Goal: Task Accomplishment & Management: Complete application form

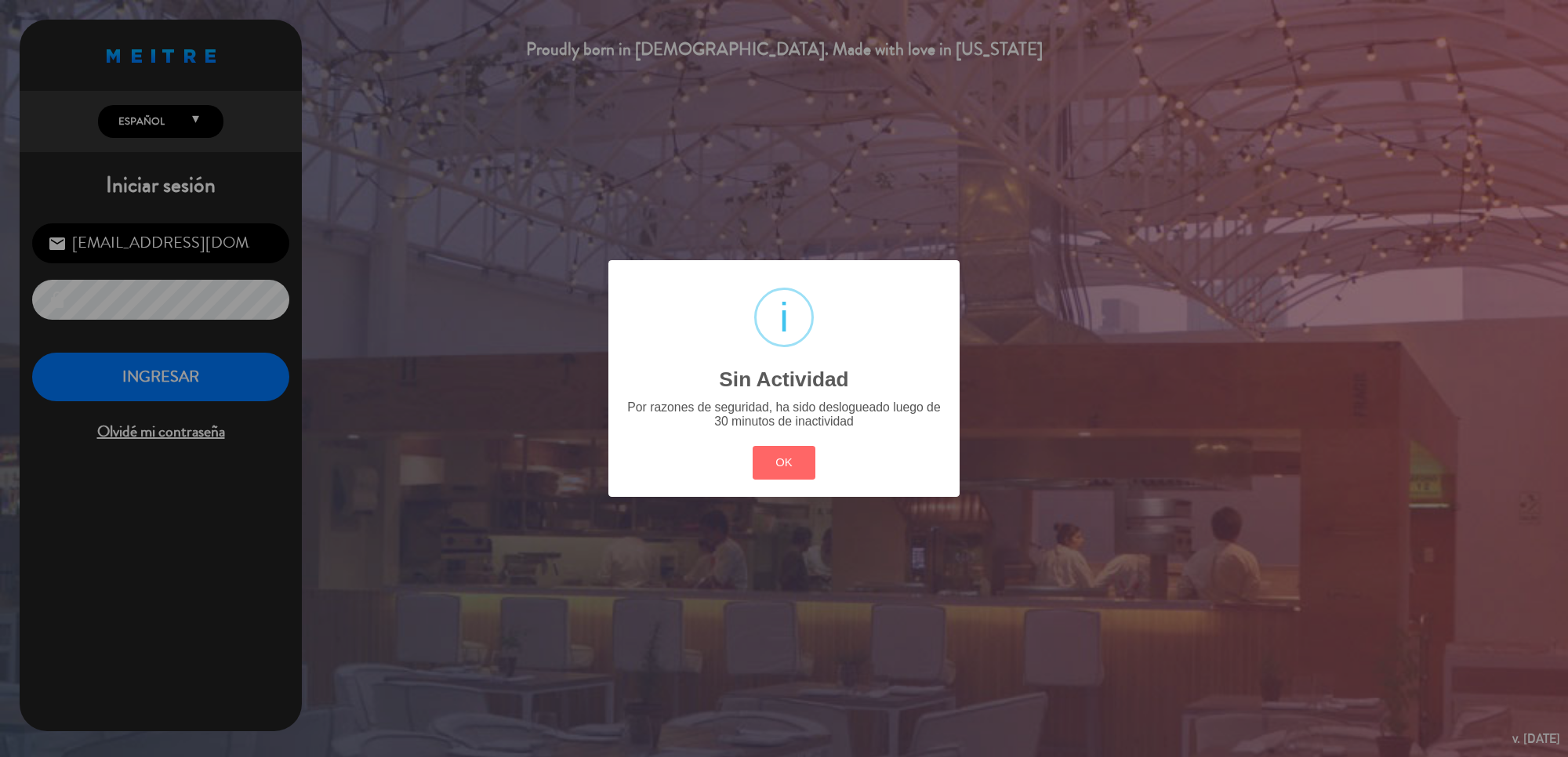
click at [183, 359] on div "? ! i Sin Actividad × Por razones de seguridad, ha sido deslogueado luego de 30…" at bounding box center [784, 378] width 1568 height 757
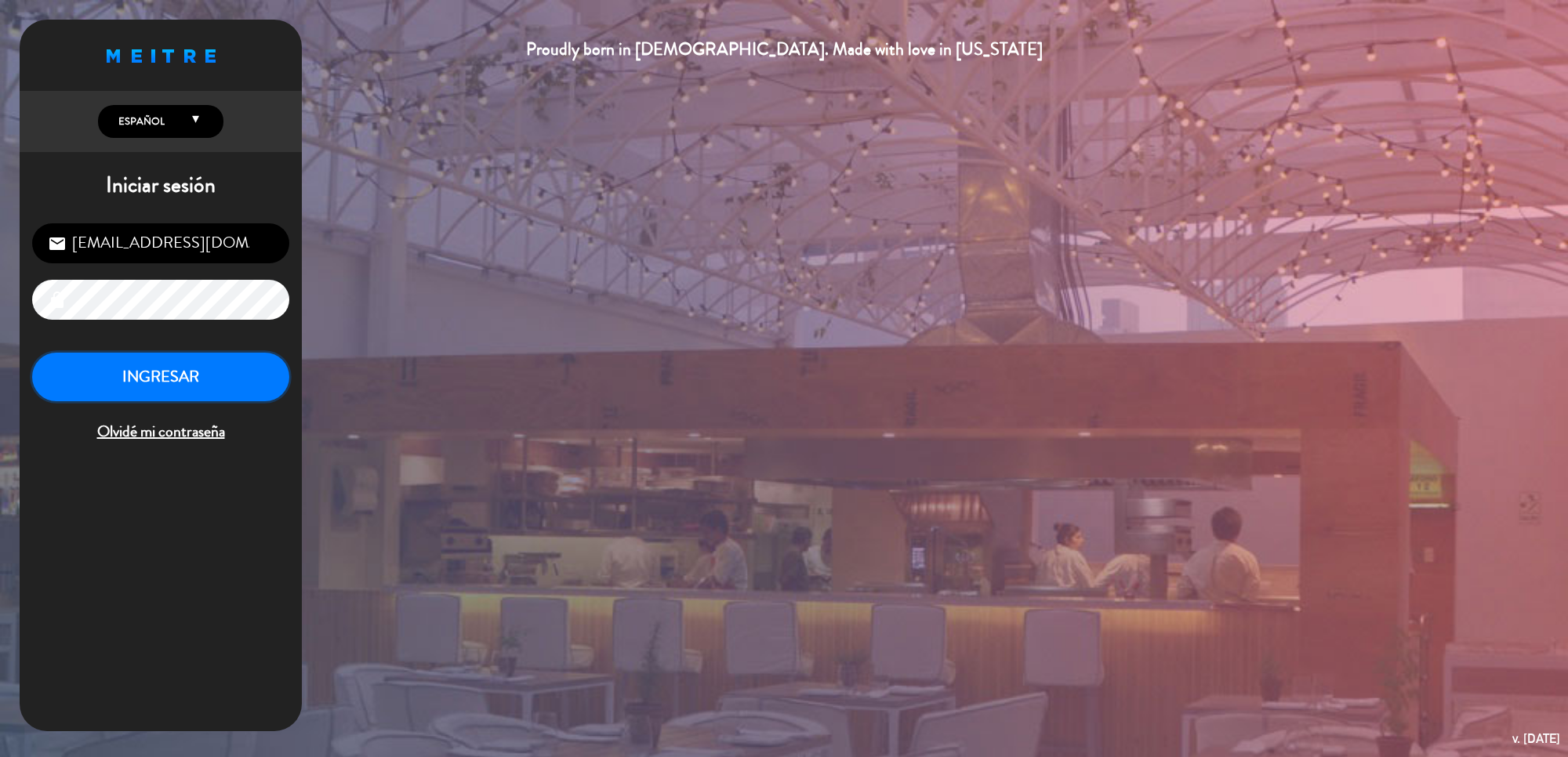
click at [185, 363] on button "INGRESAR" at bounding box center [160, 377] width 257 height 49
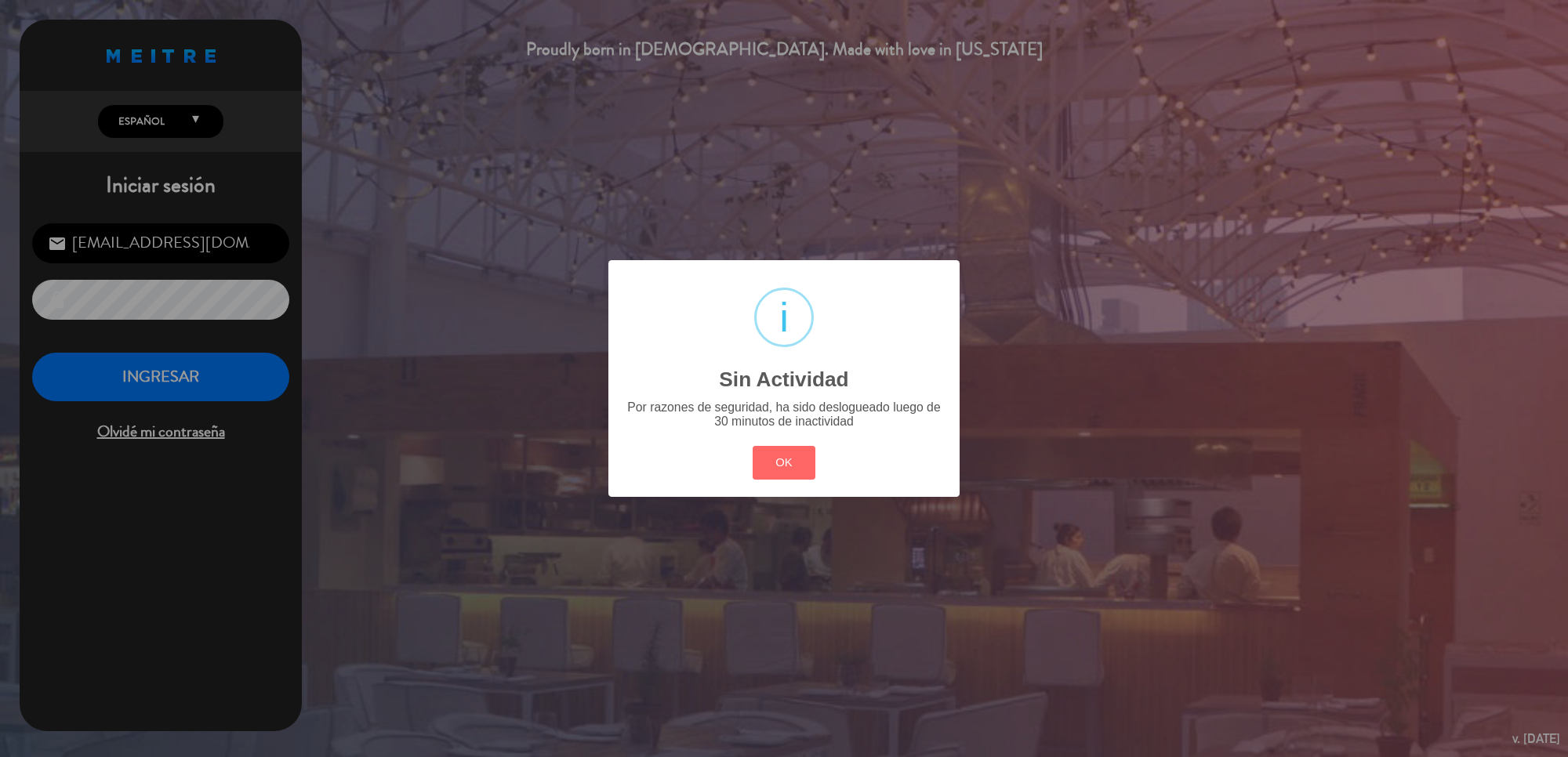
click at [192, 375] on div "? ! i Sin Actividad × Por razones de seguridad, ha sido deslogueado luego de 30…" at bounding box center [784, 378] width 1568 height 757
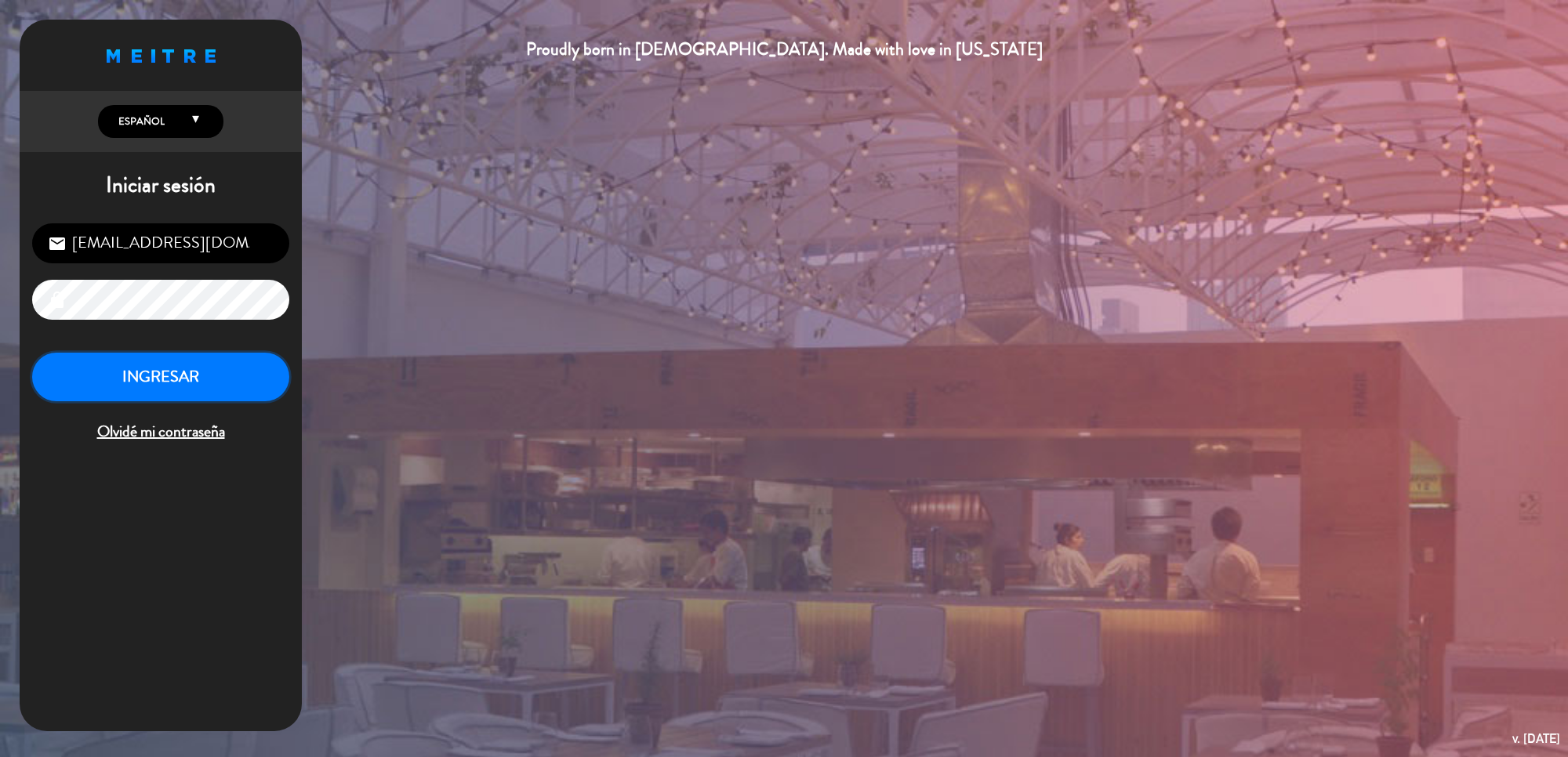
click at [192, 375] on button "INGRESAR" at bounding box center [160, 377] width 257 height 49
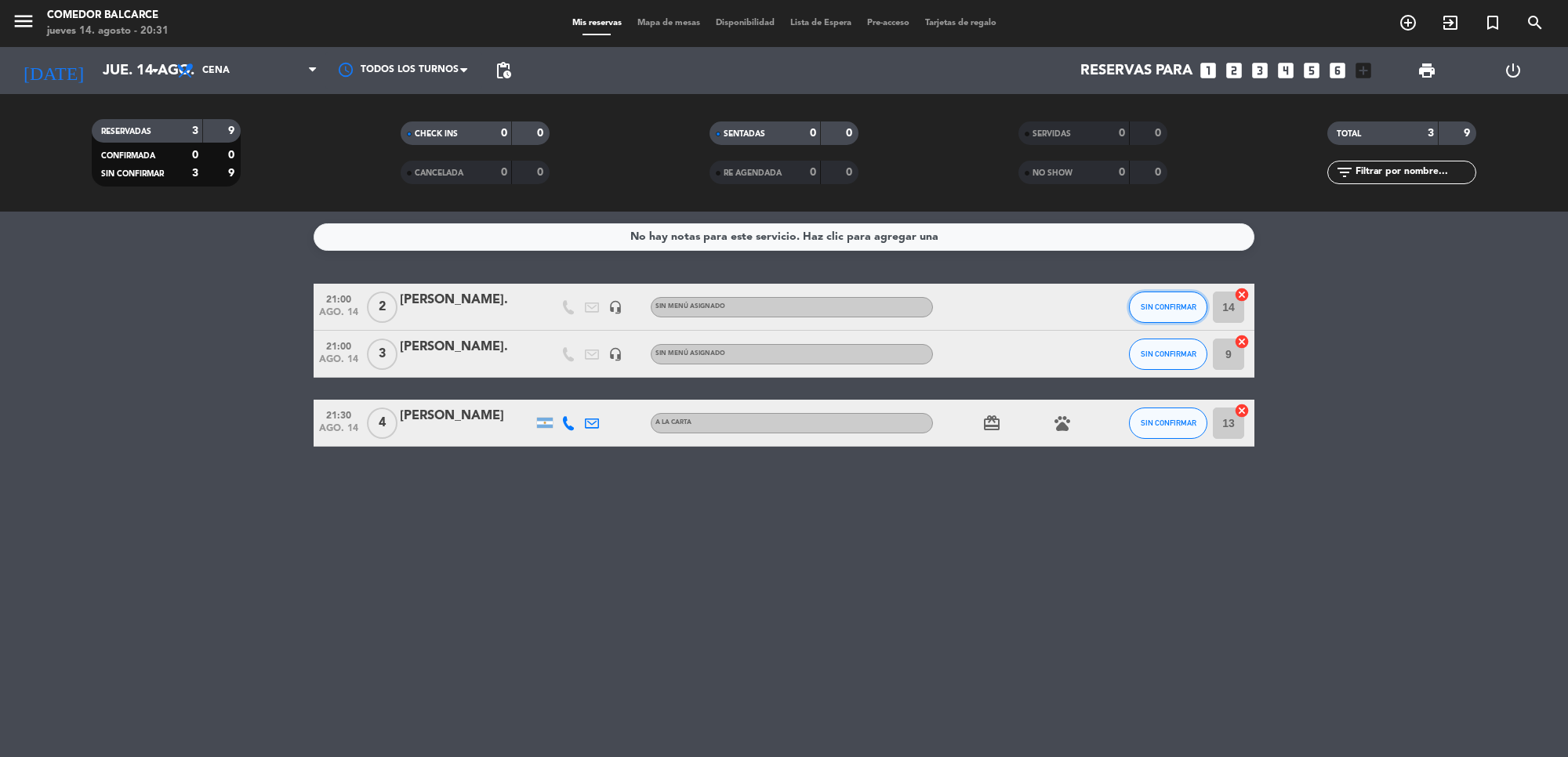
click at [1146, 294] on button "SIN CONFIRMAR" at bounding box center [1168, 307] width 78 height 31
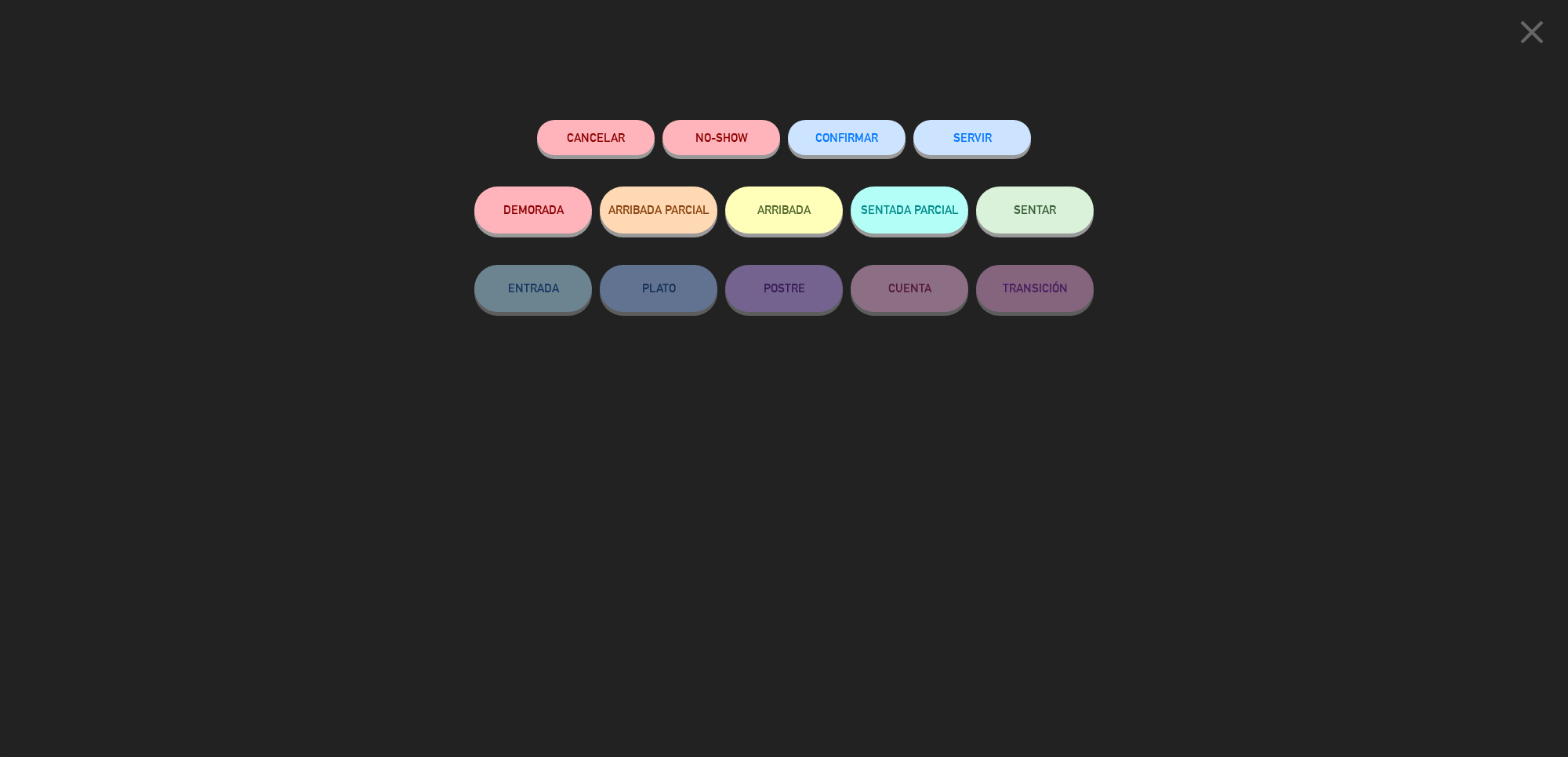
click at [1002, 148] on button "SERVIR" at bounding box center [972, 137] width 117 height 35
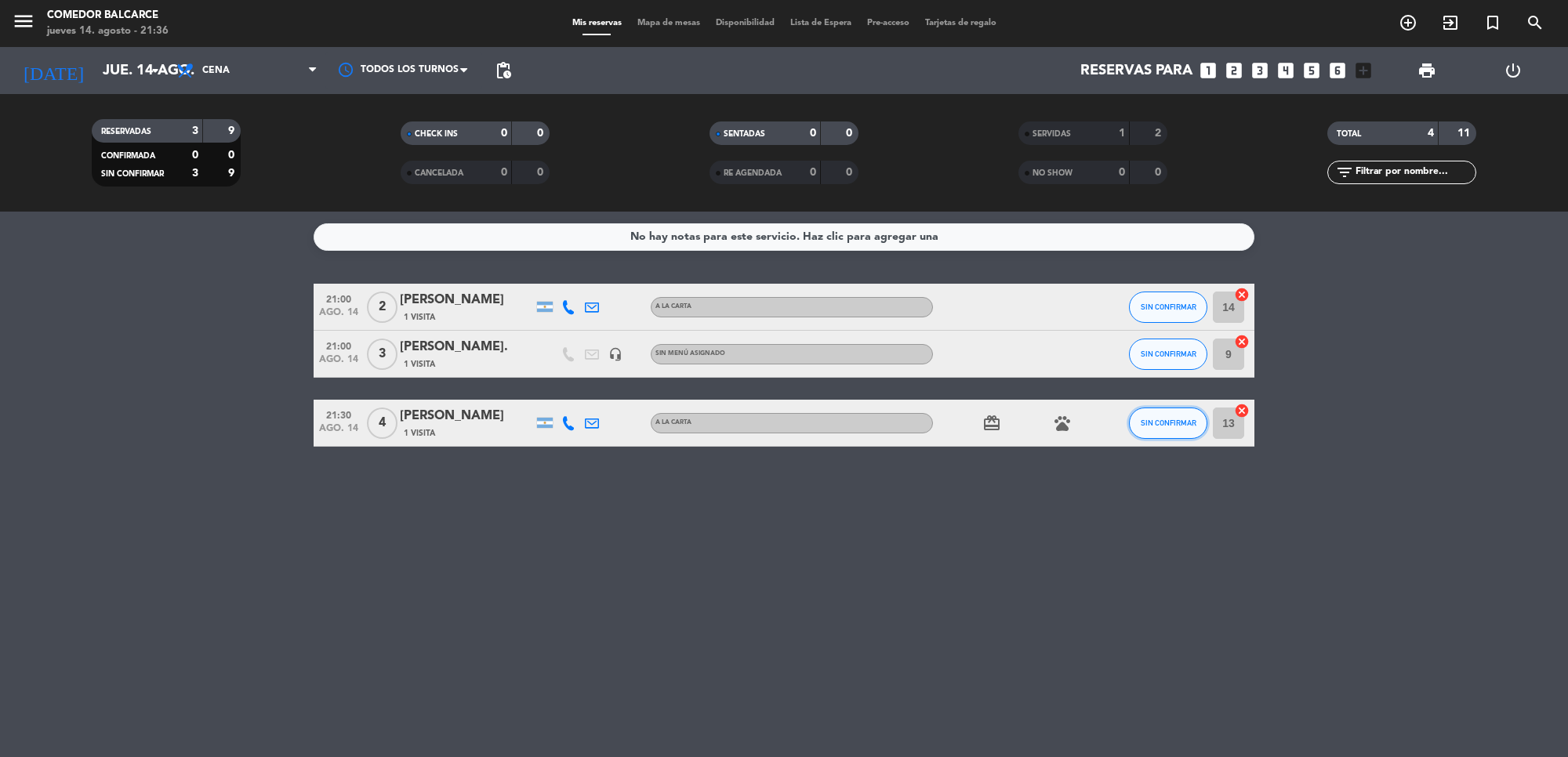
click at [1166, 420] on span "SIN CONFIRMAR" at bounding box center [1169, 423] width 56 height 9
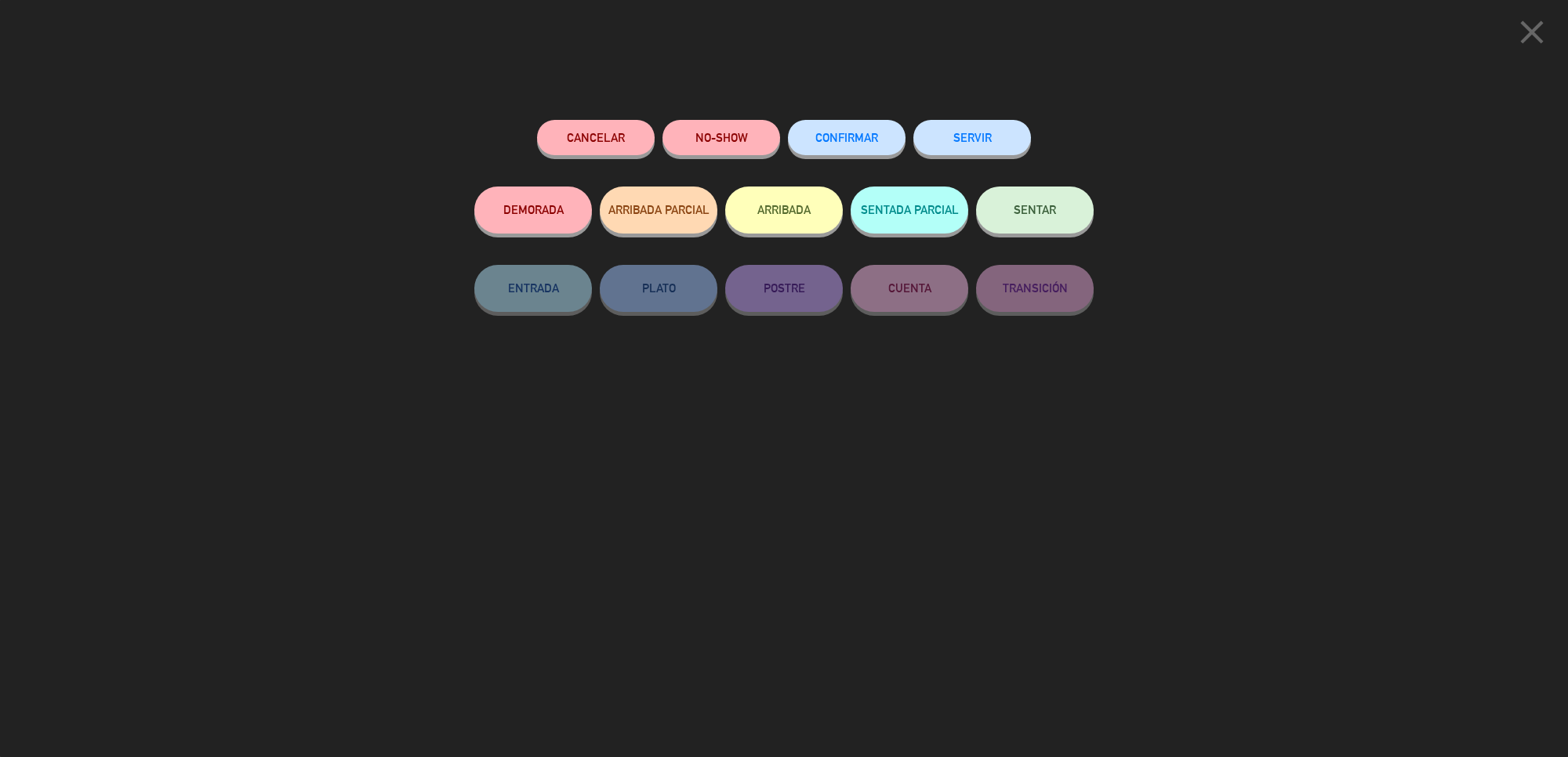
click at [970, 135] on button "SERVIR" at bounding box center [972, 137] width 117 height 35
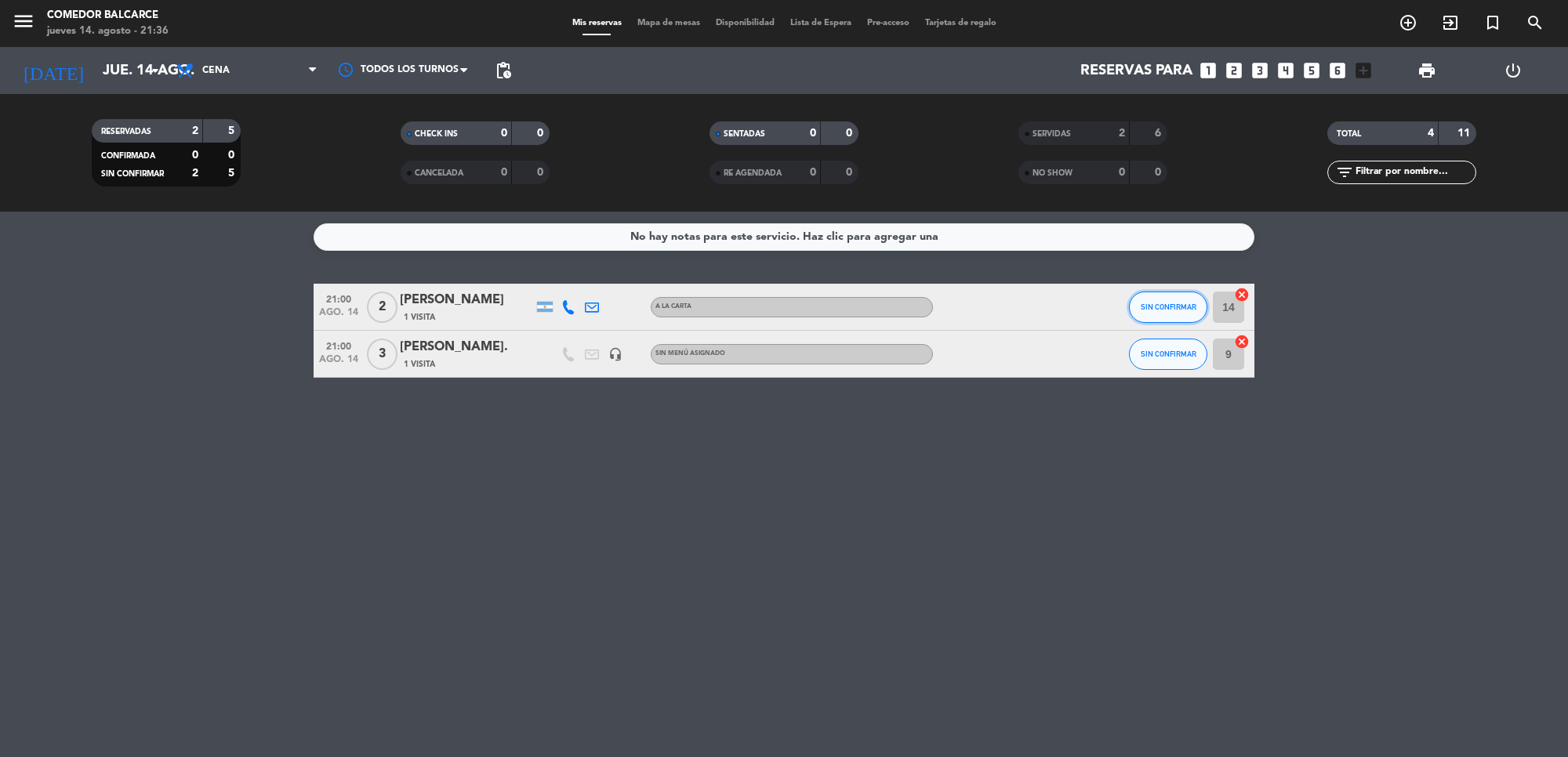
click at [1152, 295] on button "SIN CONFIRMAR" at bounding box center [1168, 307] width 78 height 31
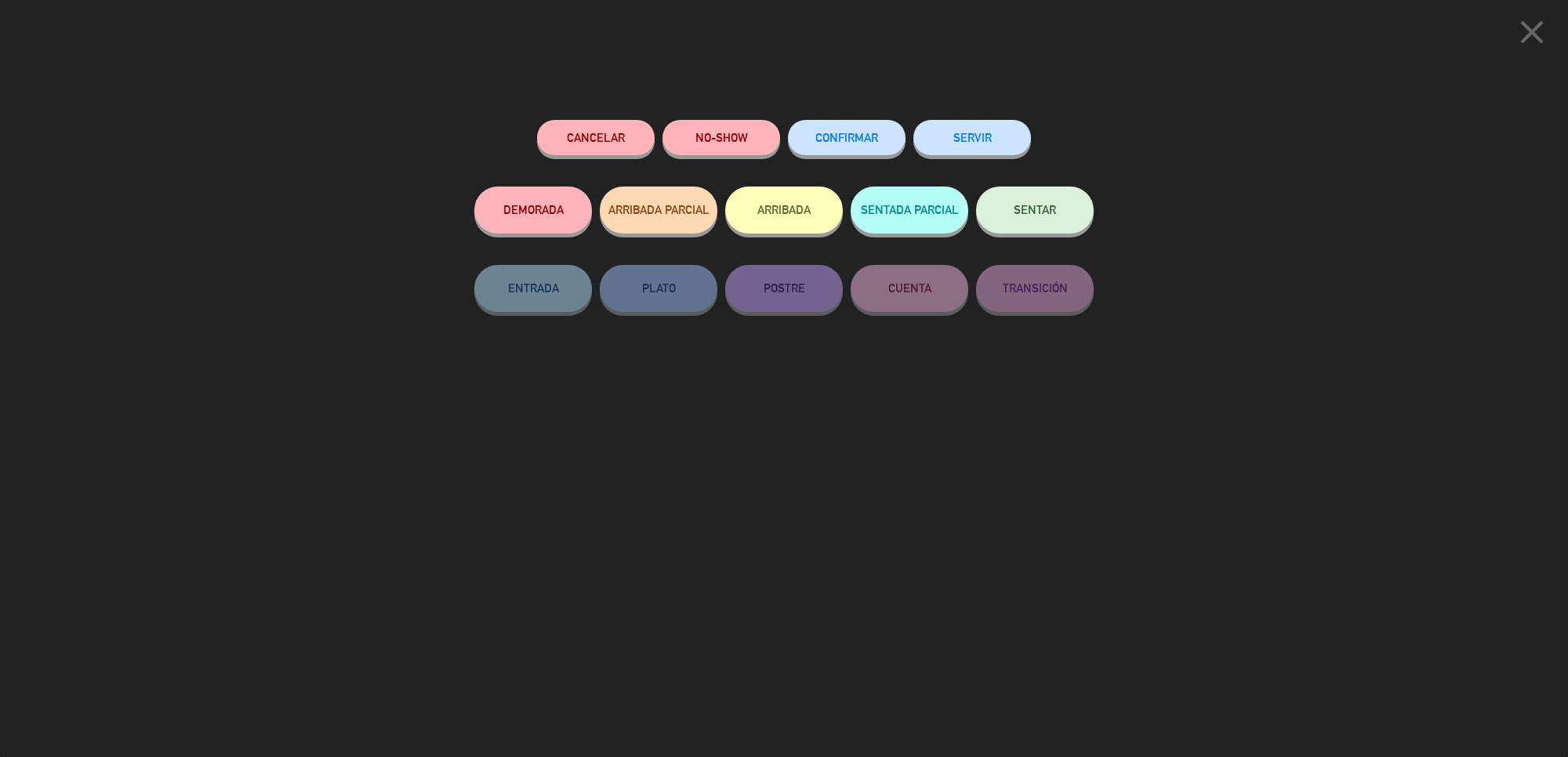
click at [1001, 128] on button "SERVIR" at bounding box center [972, 137] width 117 height 35
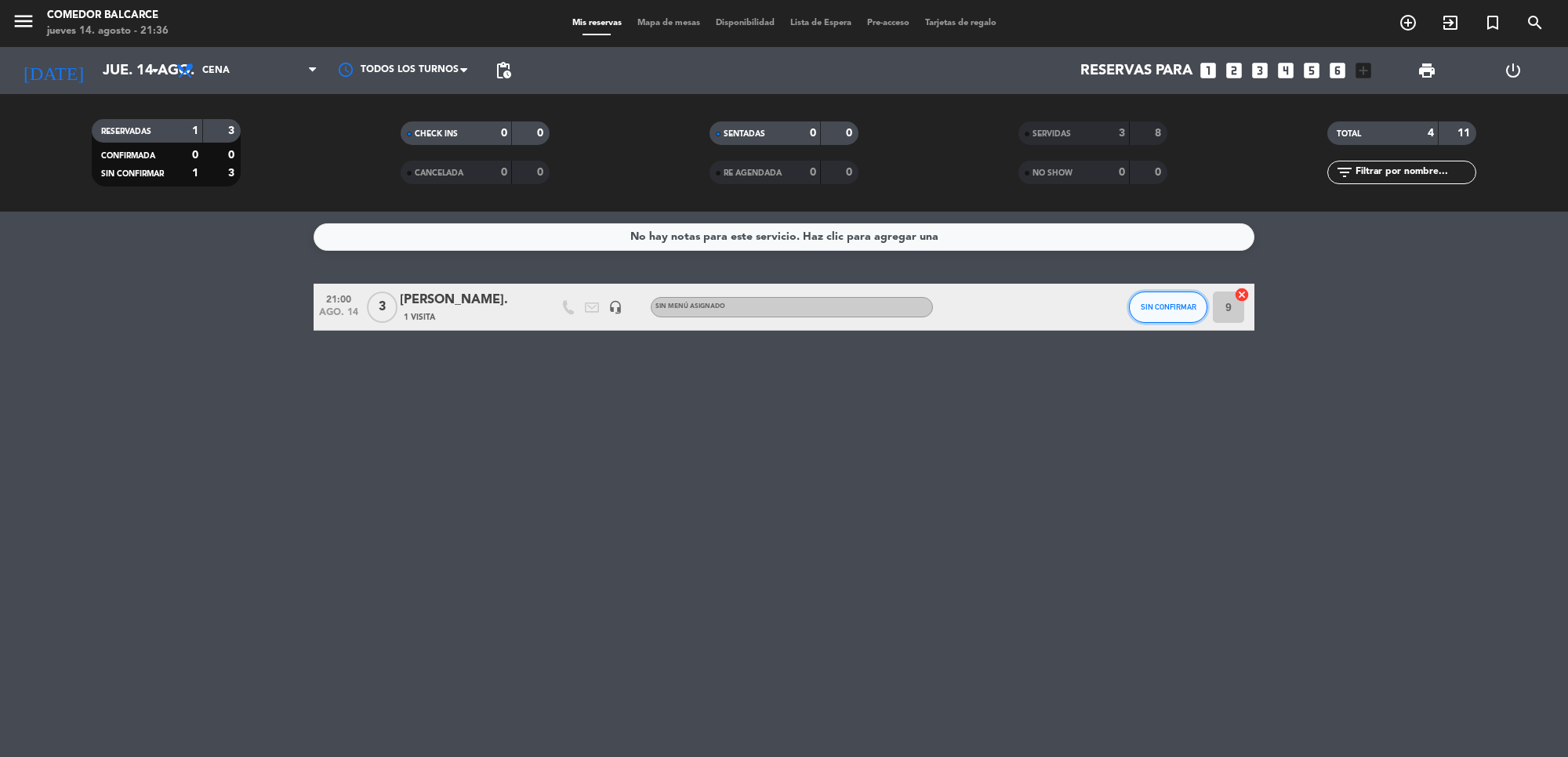
click at [1162, 298] on button "SIN CONFIRMAR" at bounding box center [1168, 307] width 78 height 31
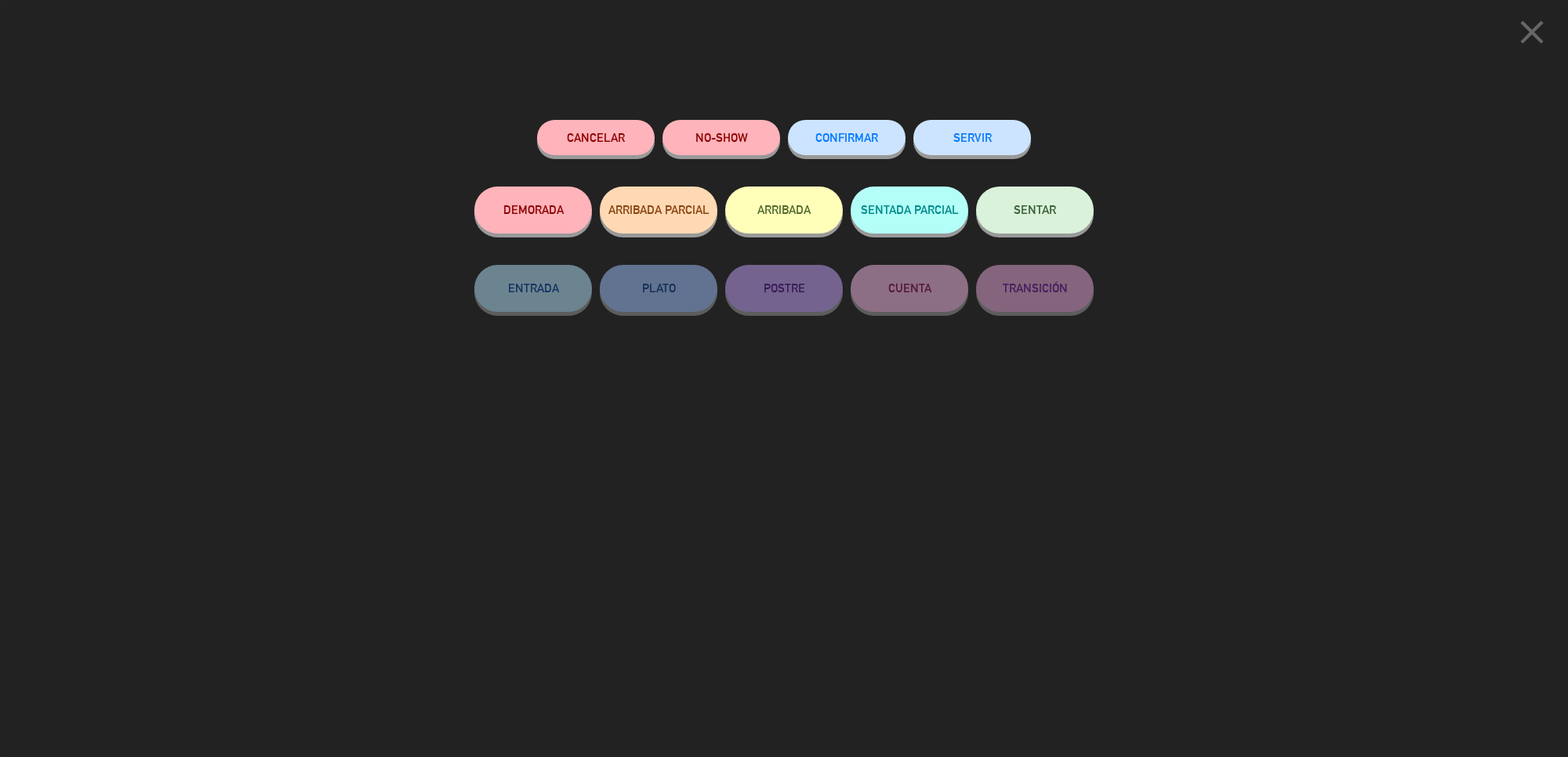
click at [977, 137] on button "SERVIR" at bounding box center [972, 137] width 117 height 35
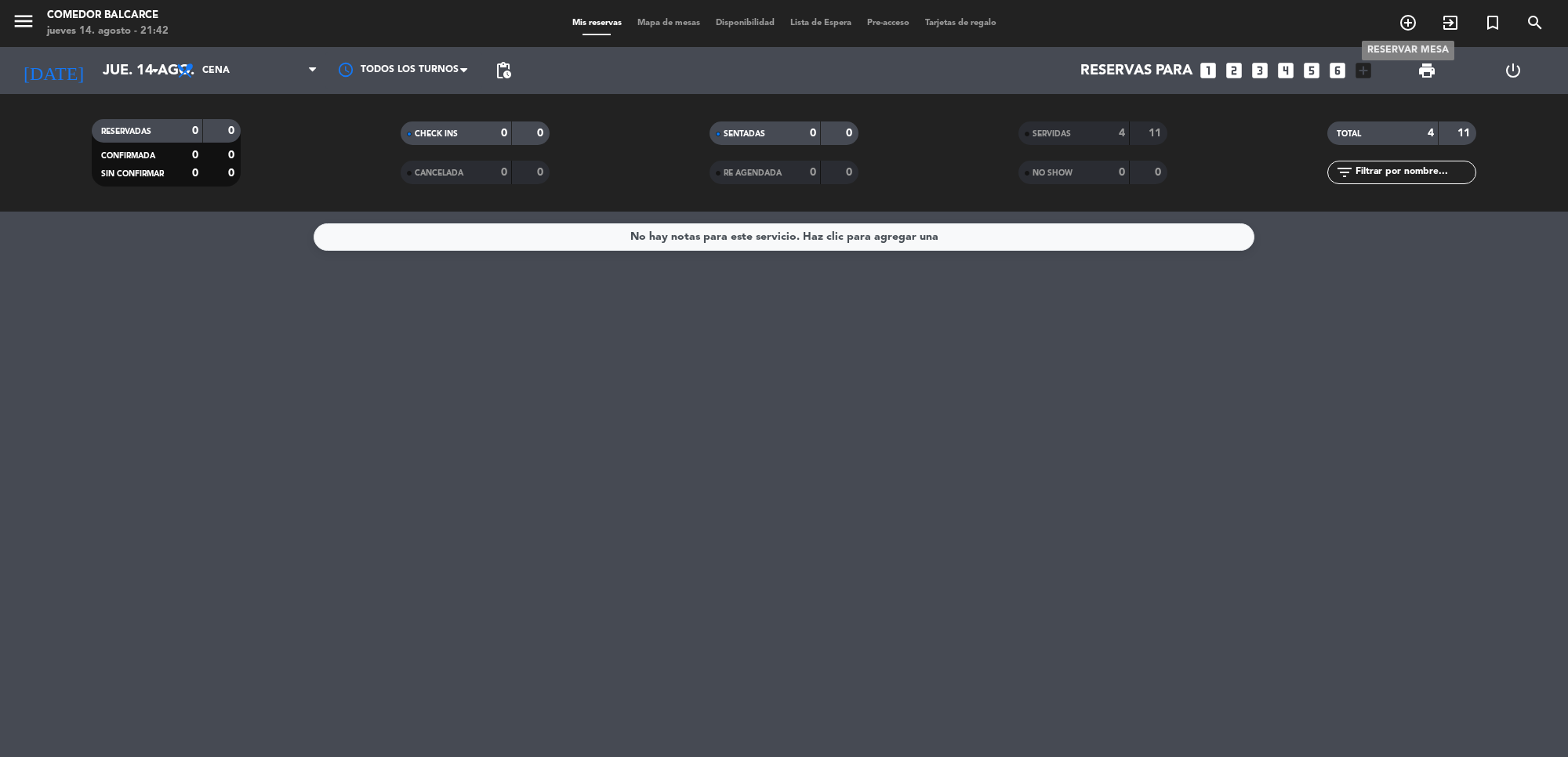
click at [1400, 21] on icon "add_circle_outline" at bounding box center [1408, 23] width 19 height 19
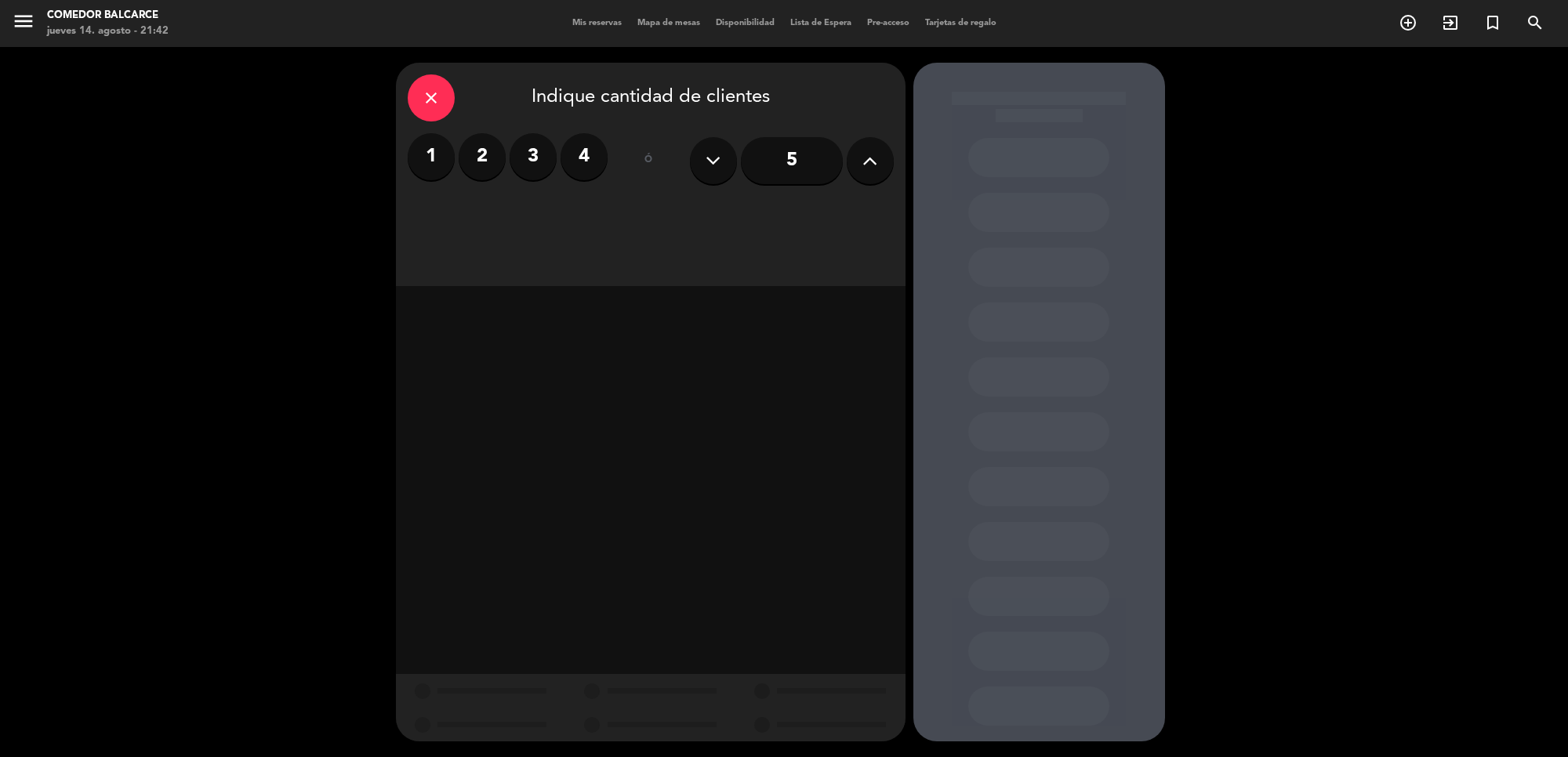
click at [492, 149] on label "2" at bounding box center [482, 156] width 47 height 47
click at [796, 217] on div "Cena" at bounding box center [773, 215] width 242 height 31
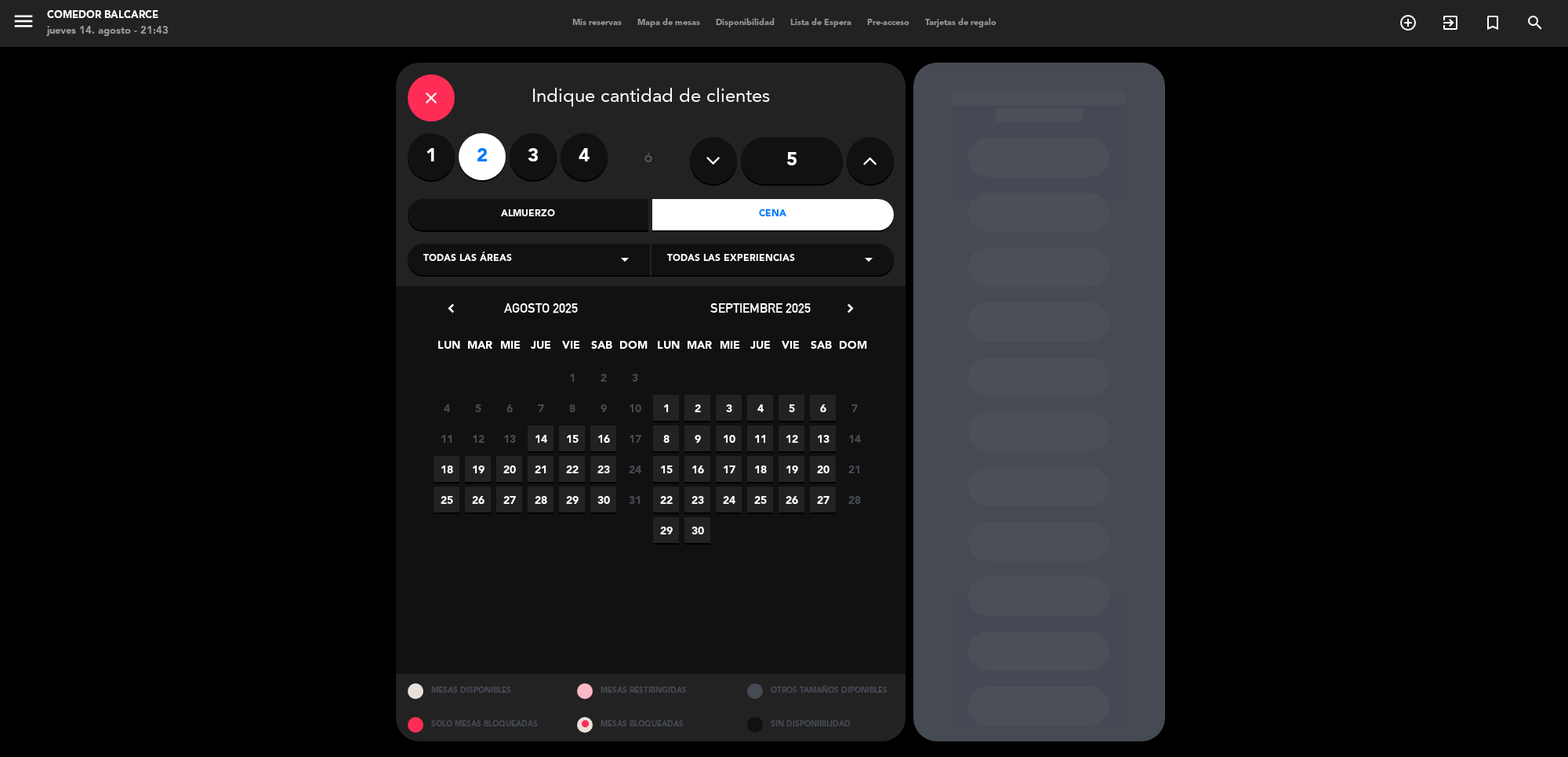
click at [602, 440] on span "16" at bounding box center [603, 439] width 26 height 26
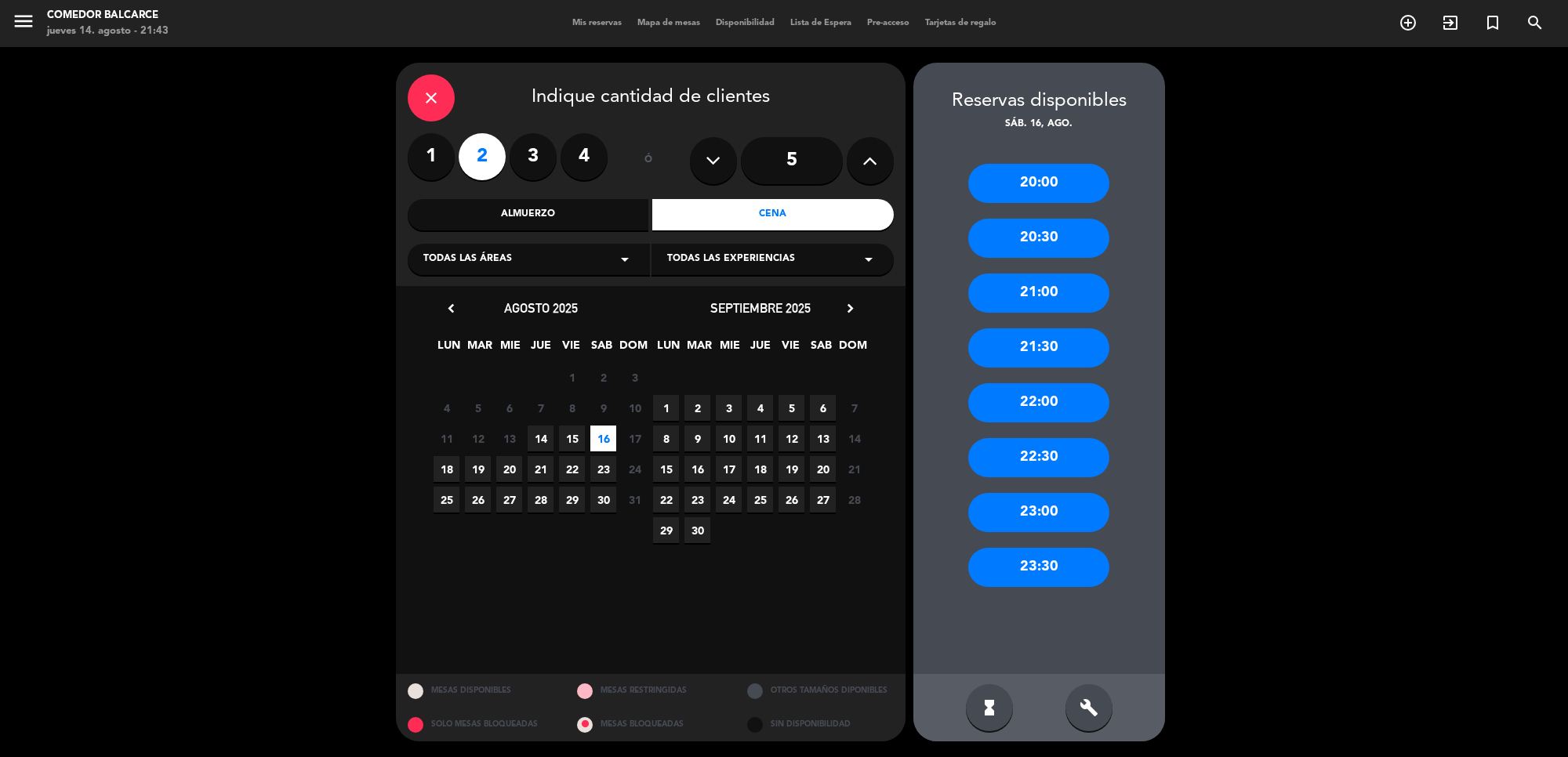
click at [1021, 293] on div "21:00" at bounding box center [1039, 293] width 141 height 39
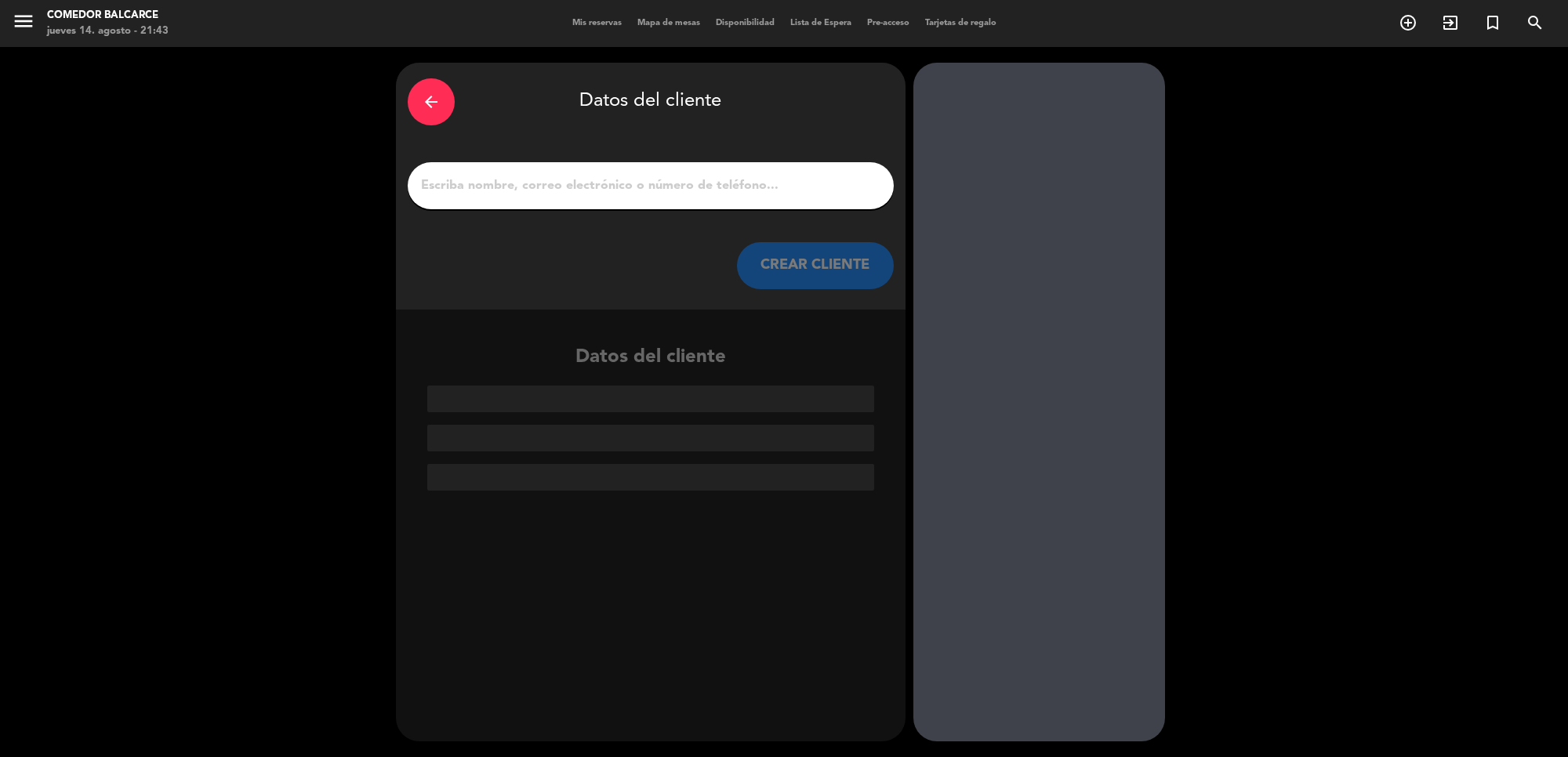
click at [588, 188] on input "1" at bounding box center [651, 186] width 463 height 22
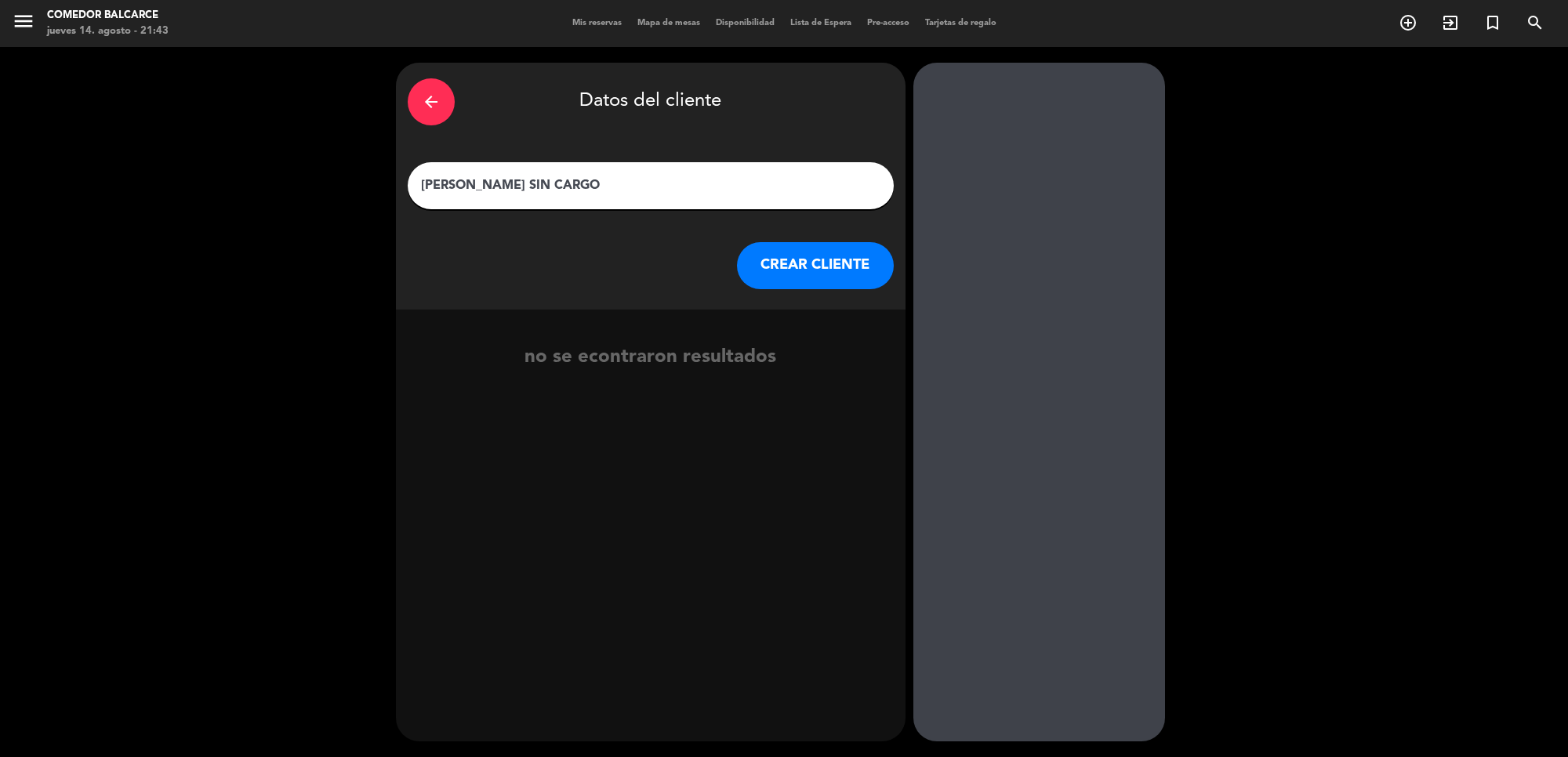
type input "[PERSON_NAME] SIN CARGO"
click at [806, 266] on button "CREAR CLIENTE" at bounding box center [816, 266] width 157 height 47
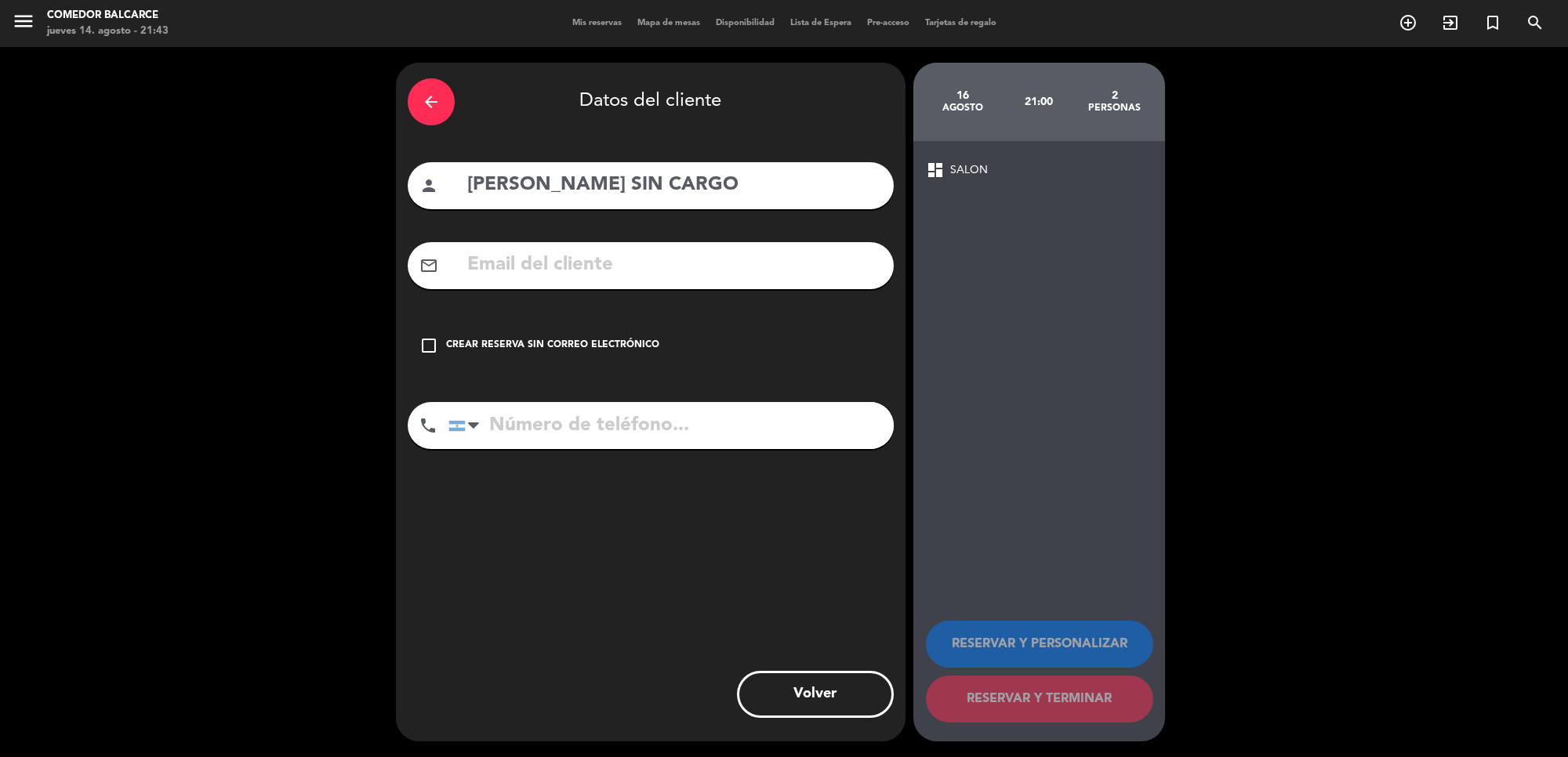
click at [571, 347] on div "Crear reserva sin correo electrónico" at bounding box center [552, 345] width 213 height 16
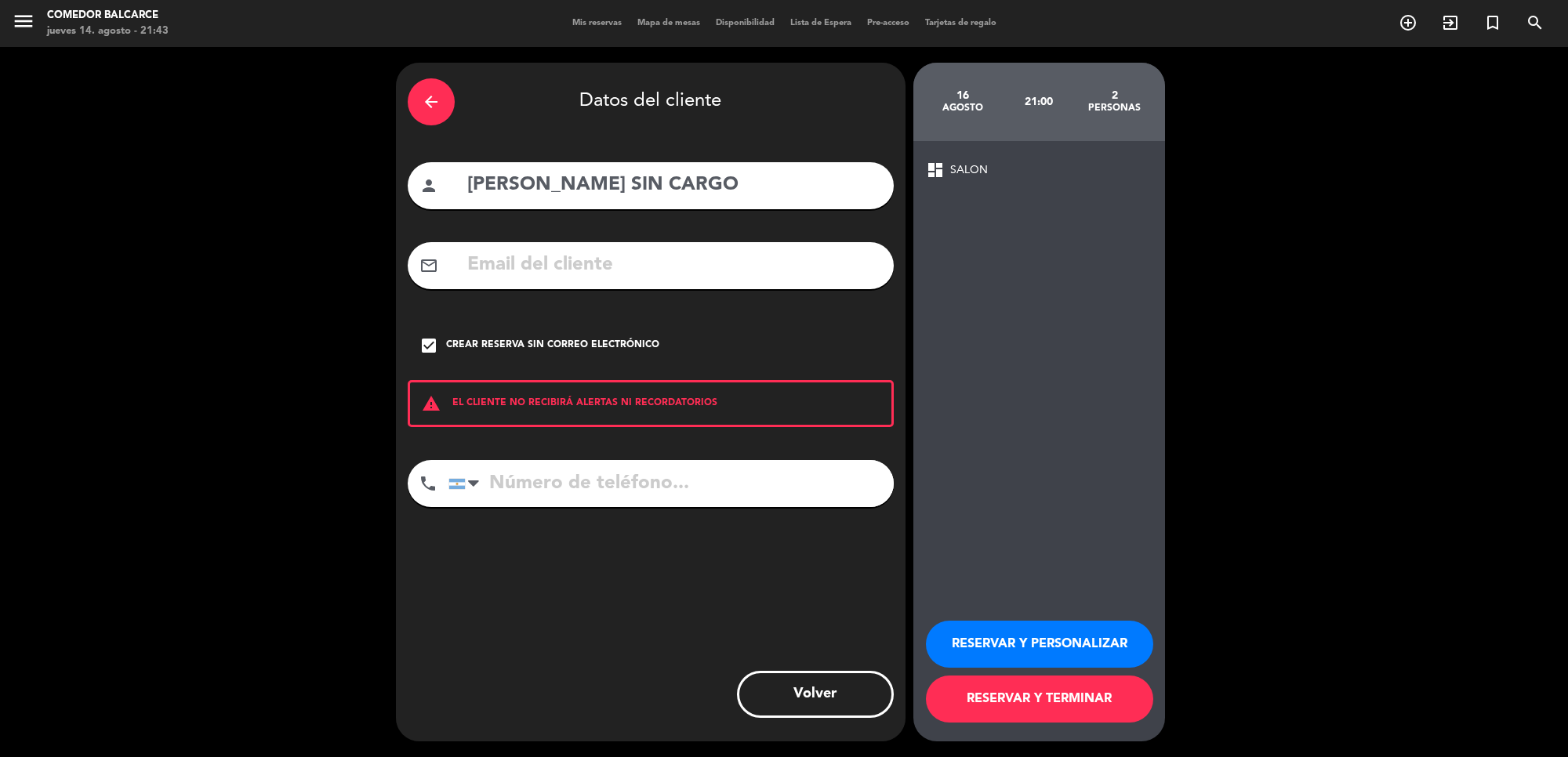
click at [997, 711] on button "RESERVAR Y TERMINAR" at bounding box center [1039, 699] width 227 height 47
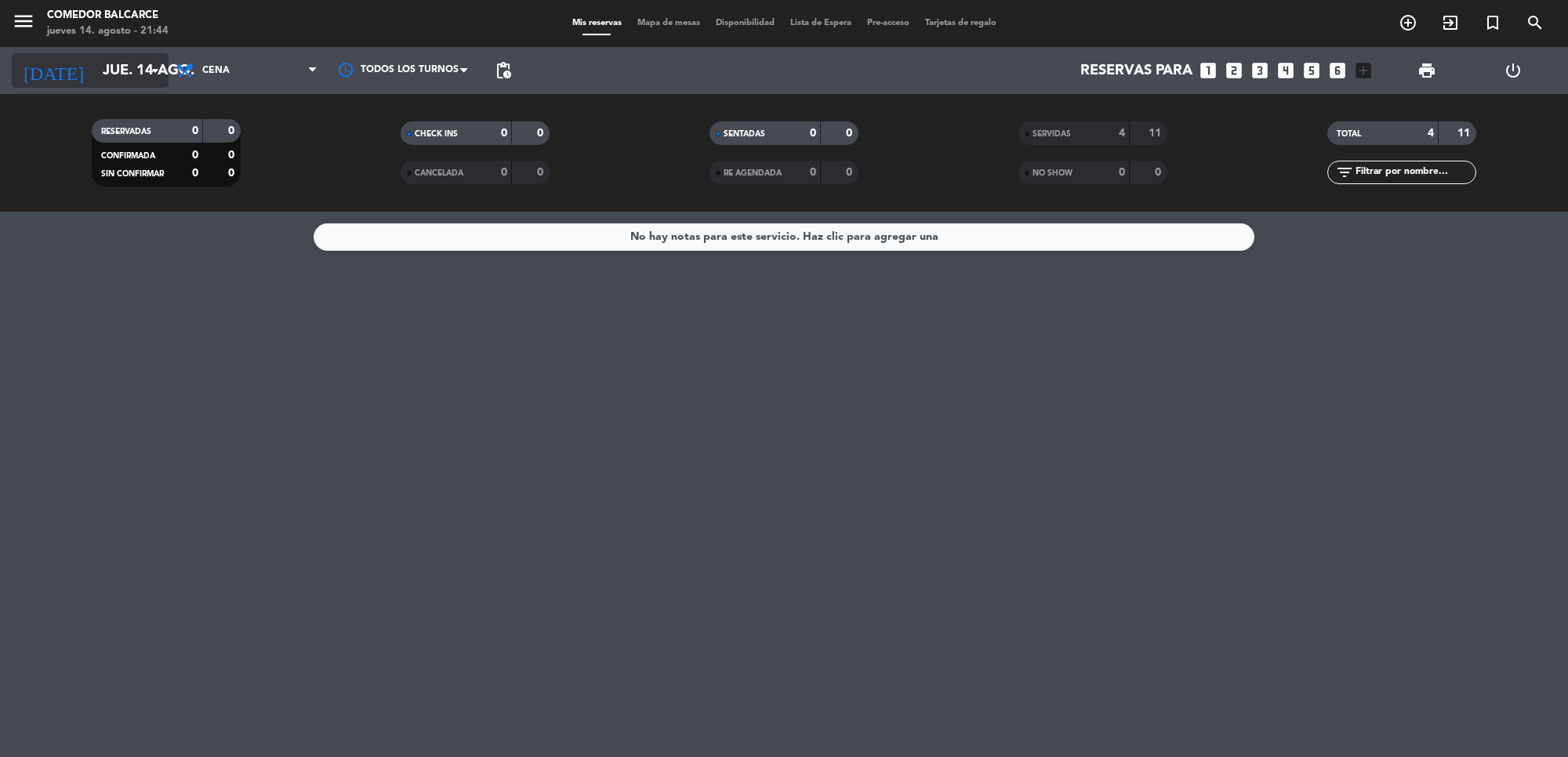
click at [111, 73] on input "jue. 14 ago." at bounding box center [188, 70] width 185 height 33
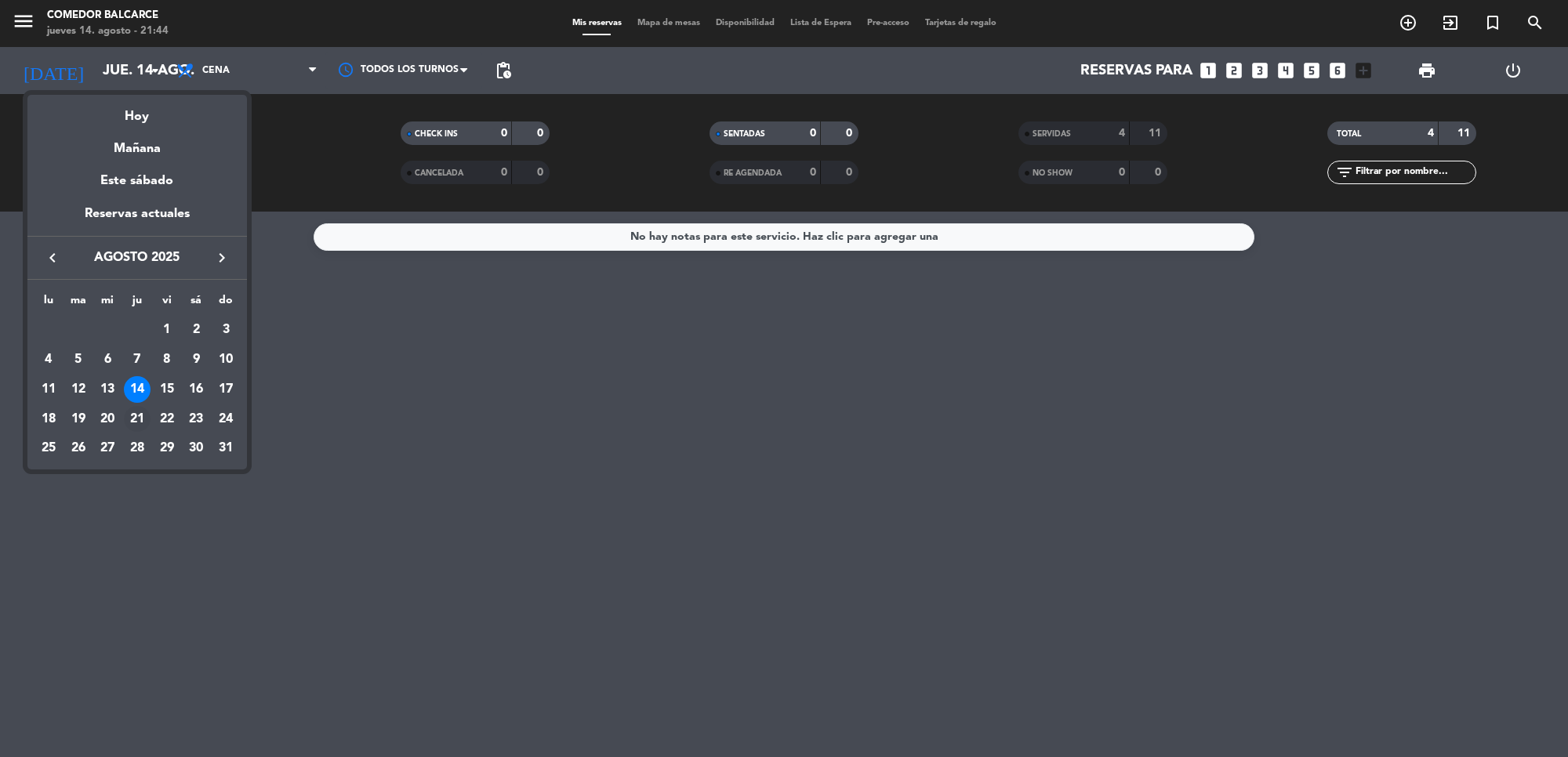
click at [138, 420] on div "21" at bounding box center [136, 419] width 26 height 26
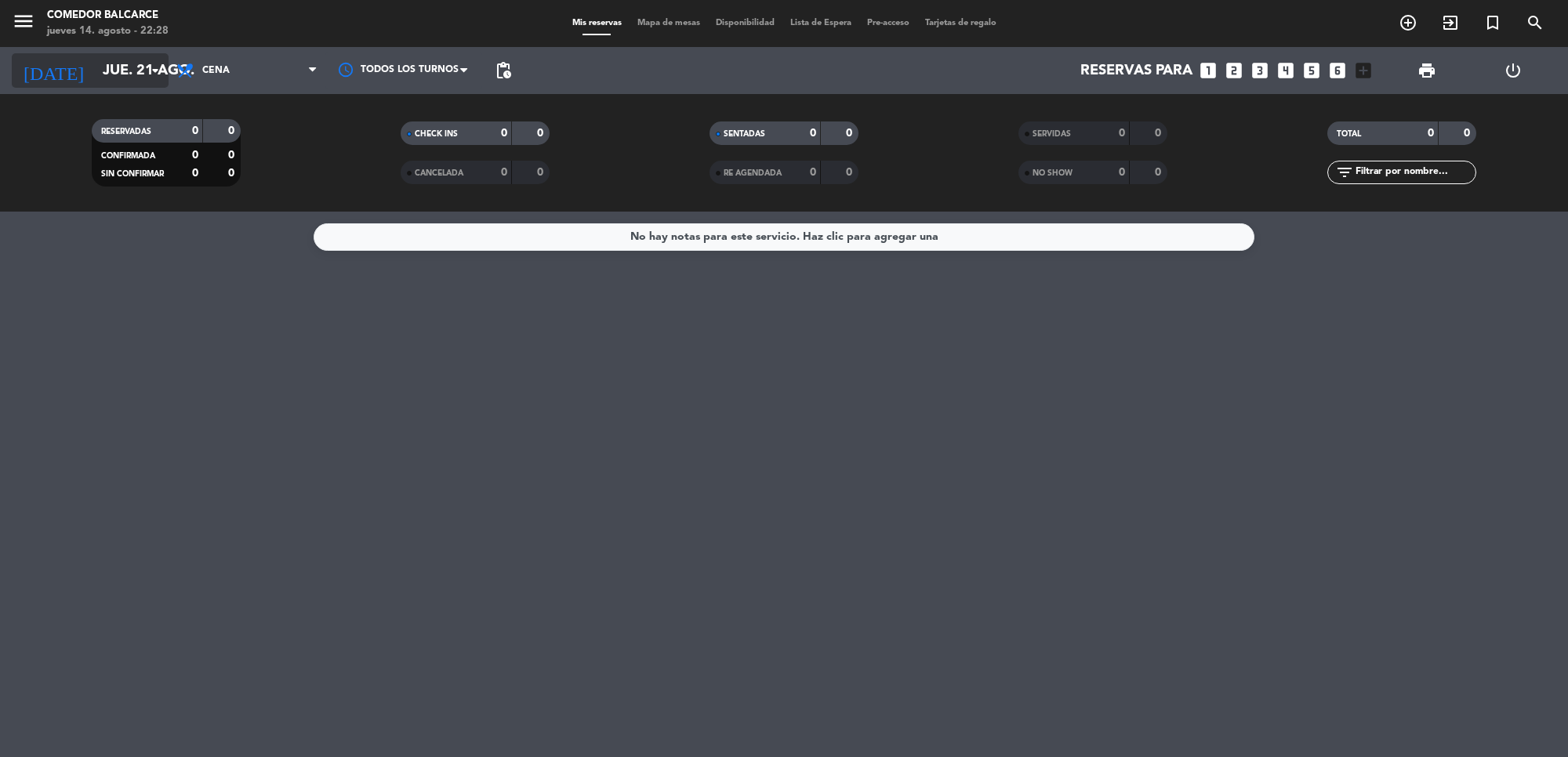
click at [151, 83] on input "jue. 21 ago." at bounding box center [188, 70] width 185 height 33
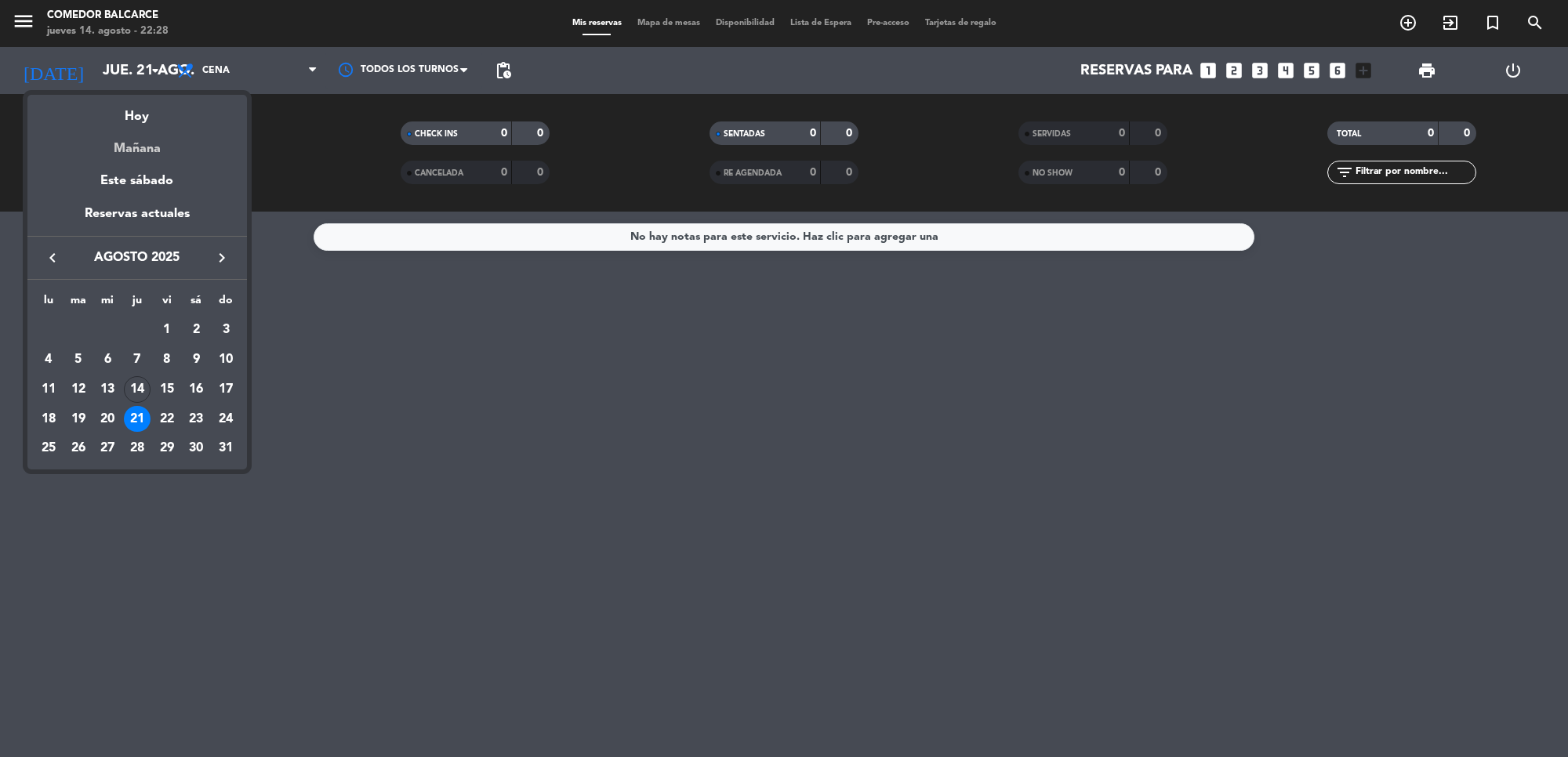
click at [154, 139] on div "Mañana" at bounding box center [136, 143] width 219 height 32
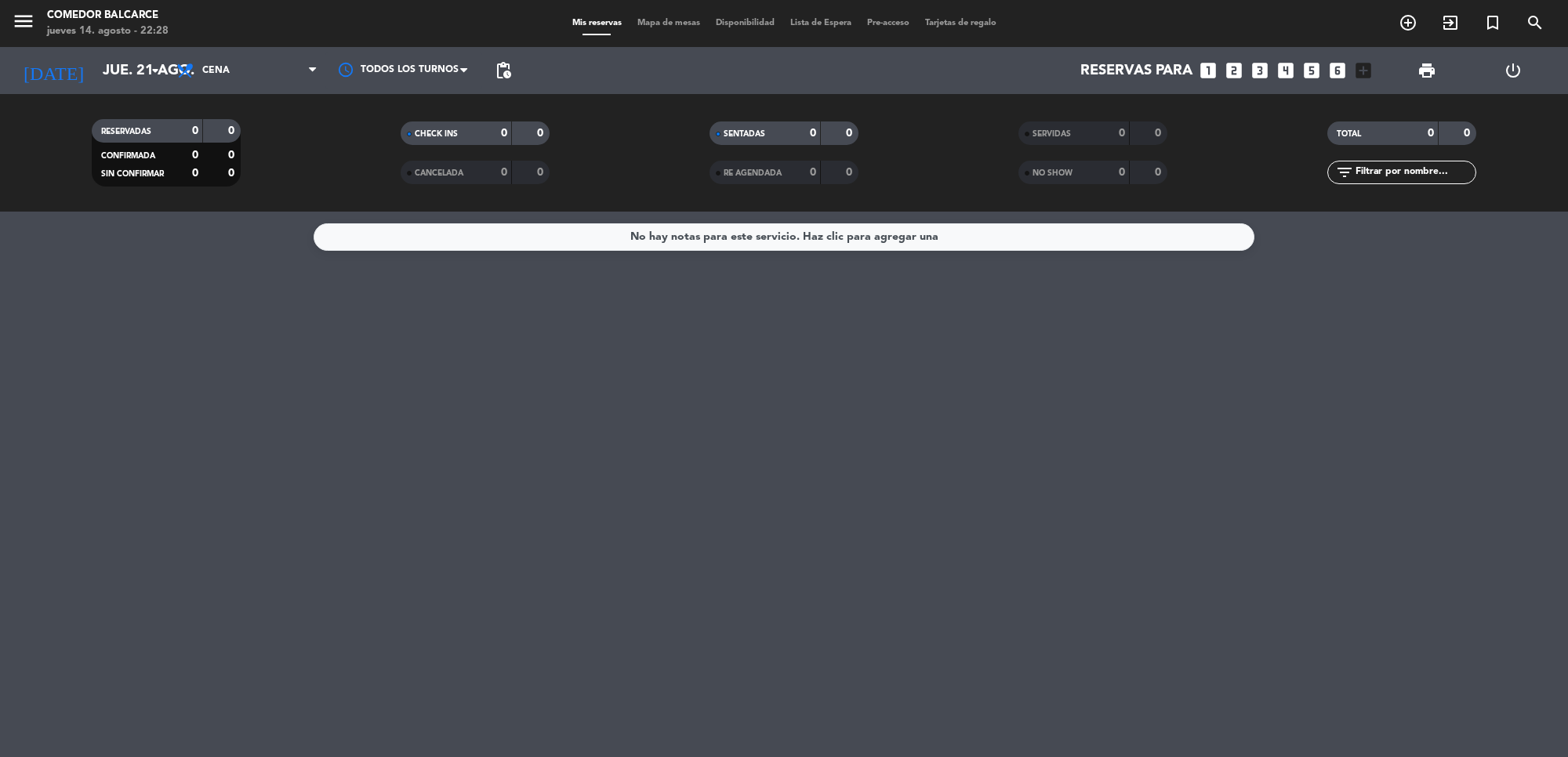
type input "vie. 15 ago."
